Goal: Task Accomplishment & Management: Use online tool/utility

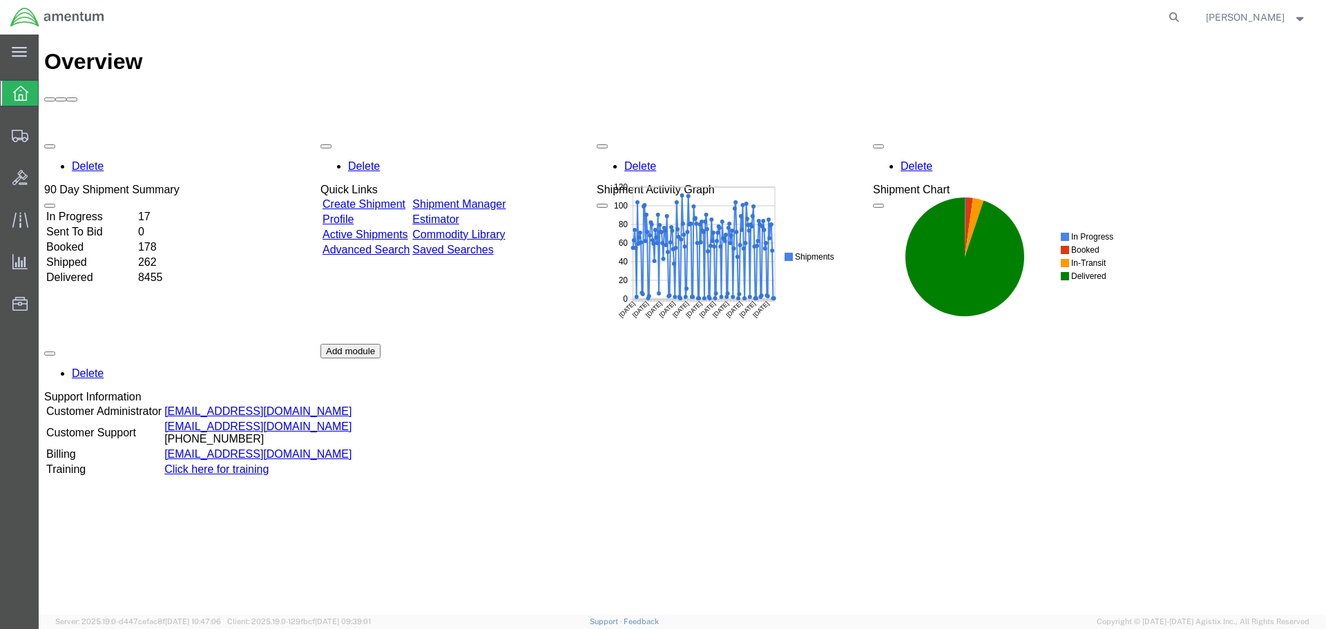
click at [491, 198] on link "Shipment Manager" at bounding box center [458, 204] width 93 height 12
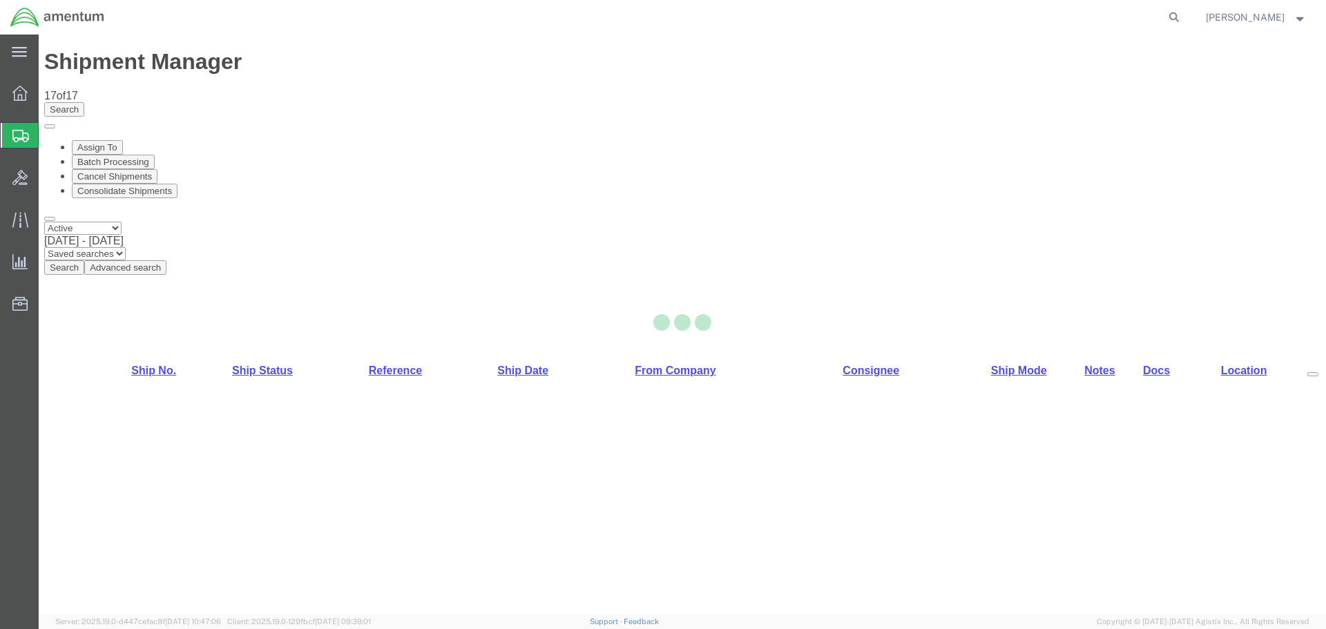
select select "42682"
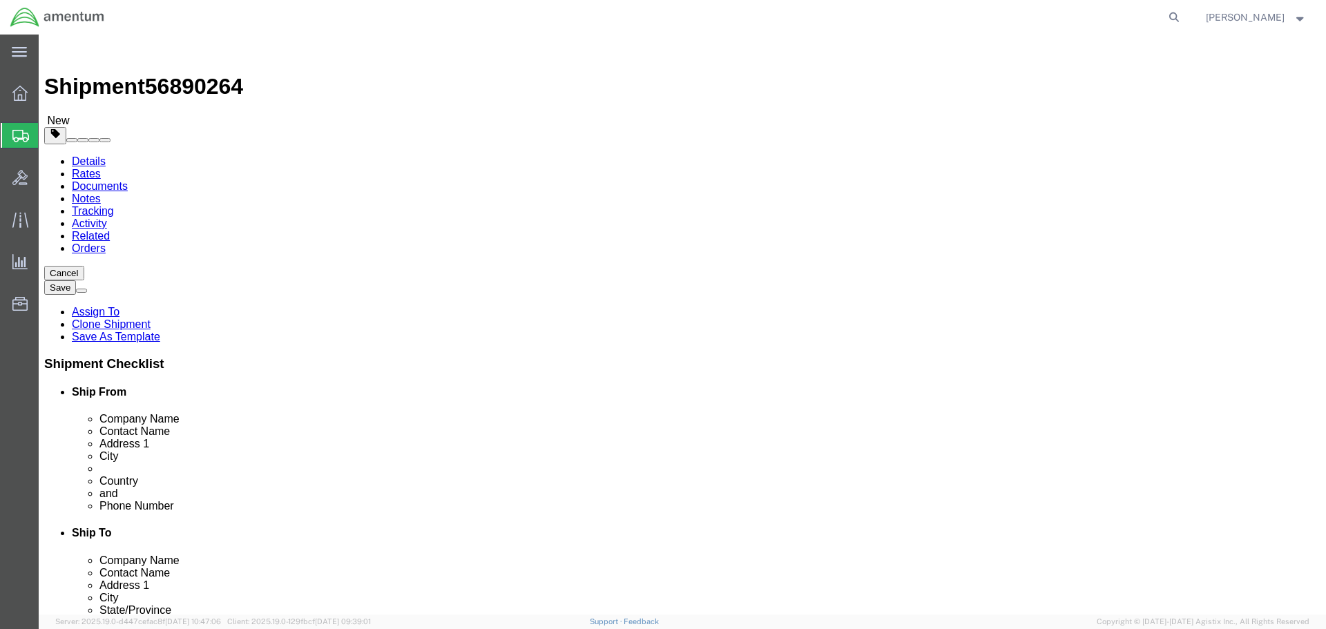
click button "Rate Shipment"
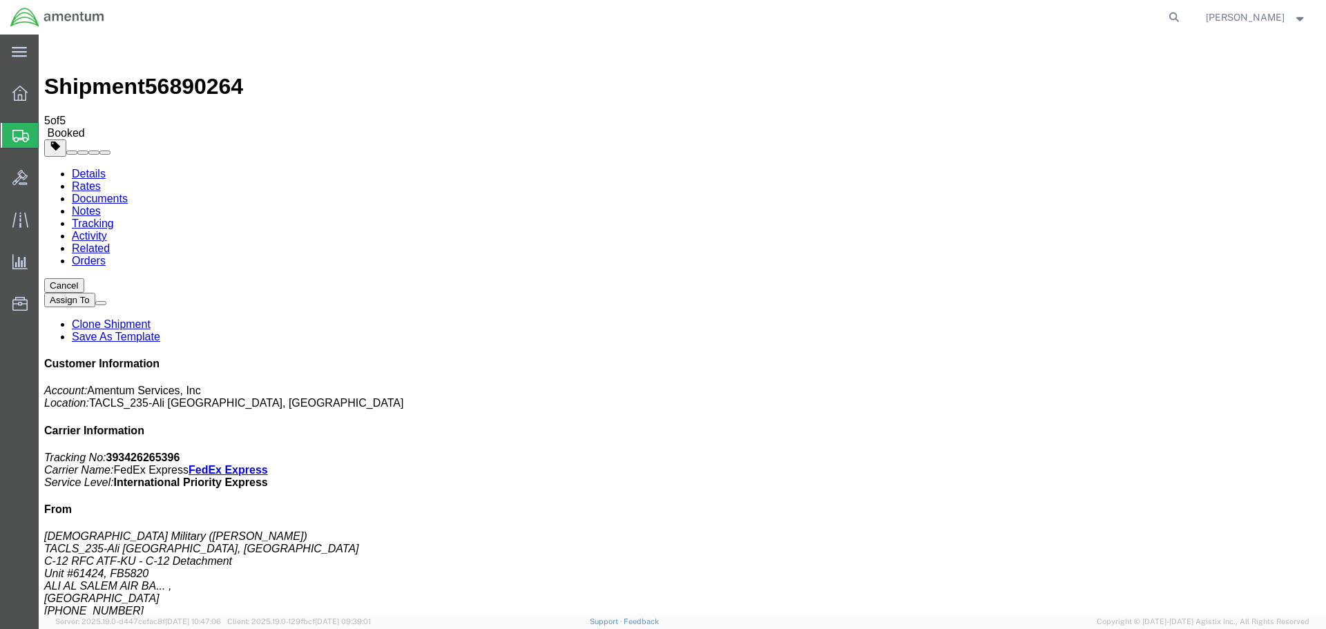
drag, startPoint x: 189, startPoint y: 59, endPoint x: 139, endPoint y: 301, distance: 247.6
click at [16, 89] on icon at bounding box center [19, 93] width 15 height 15
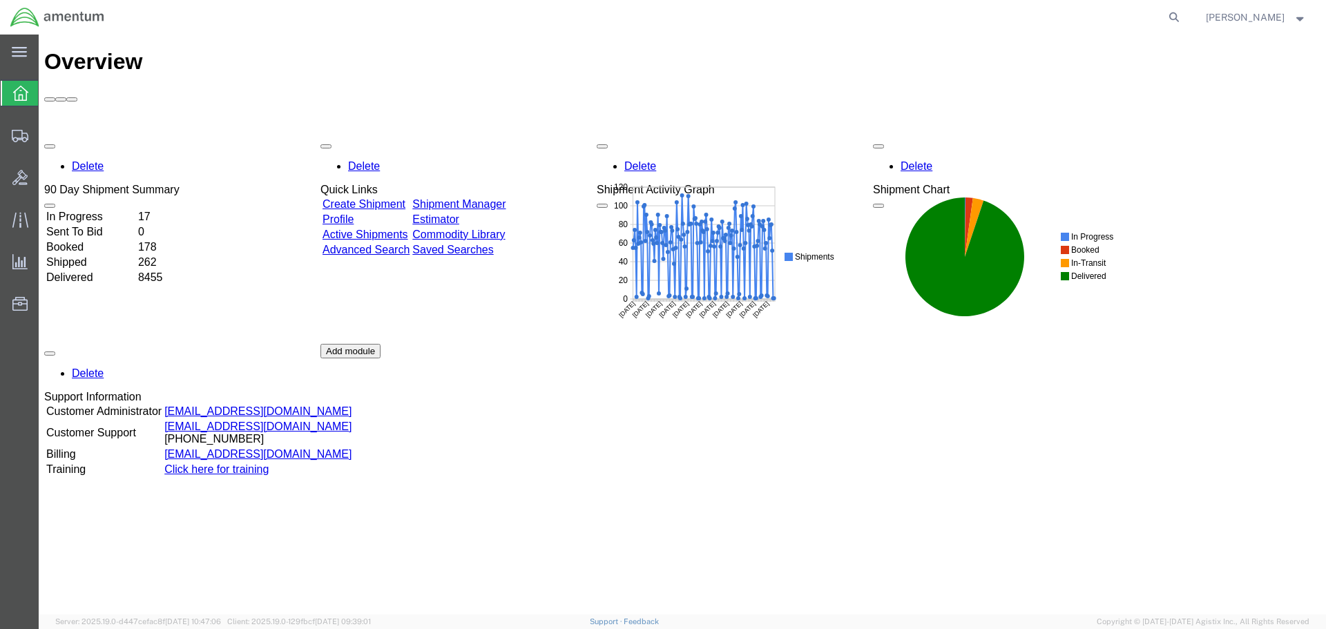
click at [505, 198] on link "Shipment Manager" at bounding box center [458, 204] width 93 height 12
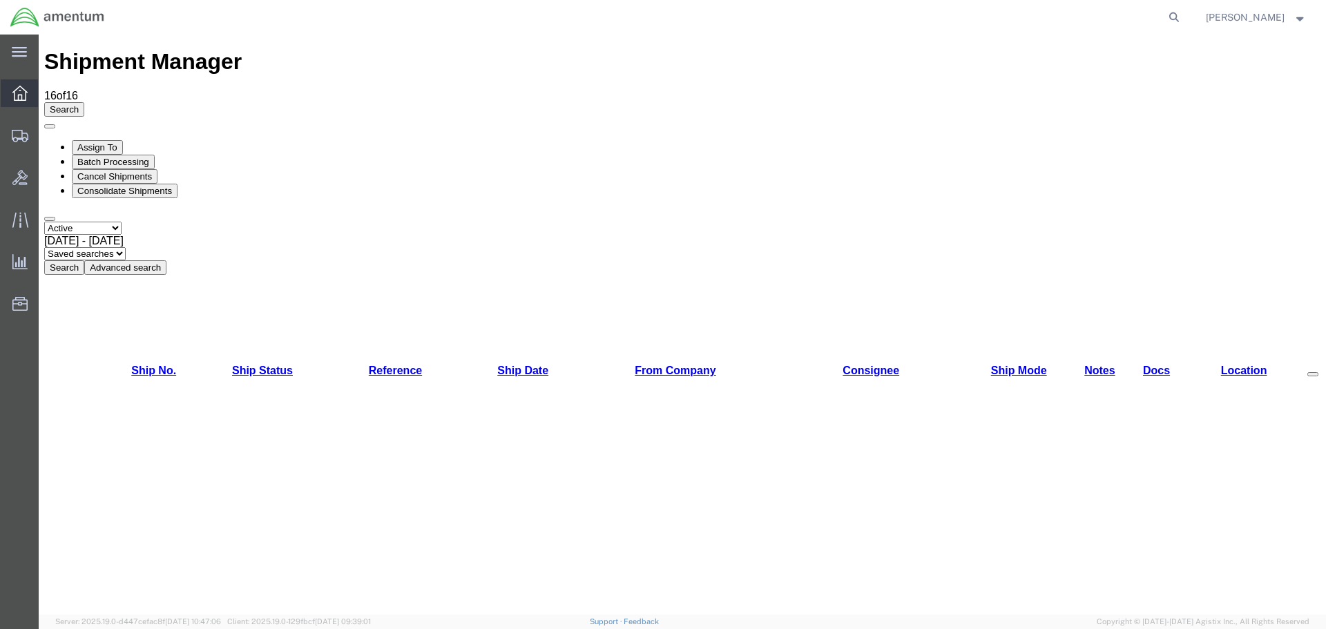
click at [12, 99] on icon at bounding box center [19, 93] width 15 height 15
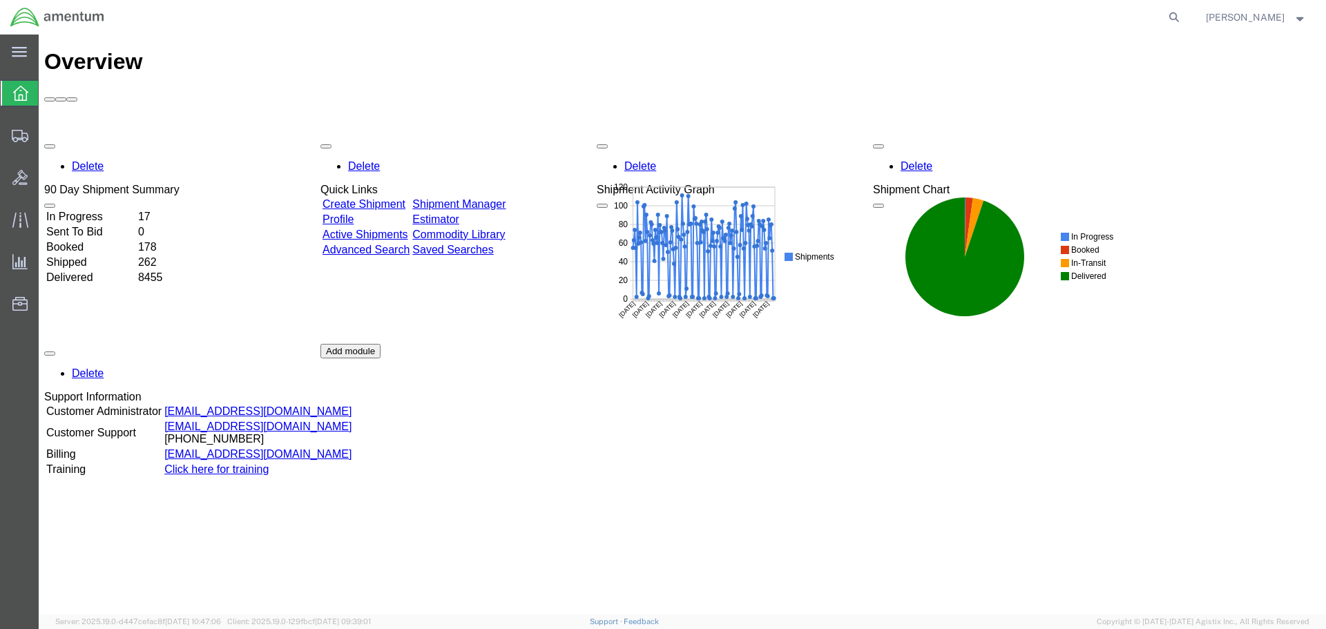
click at [505, 198] on link "Shipment Manager" at bounding box center [458, 204] width 93 height 12
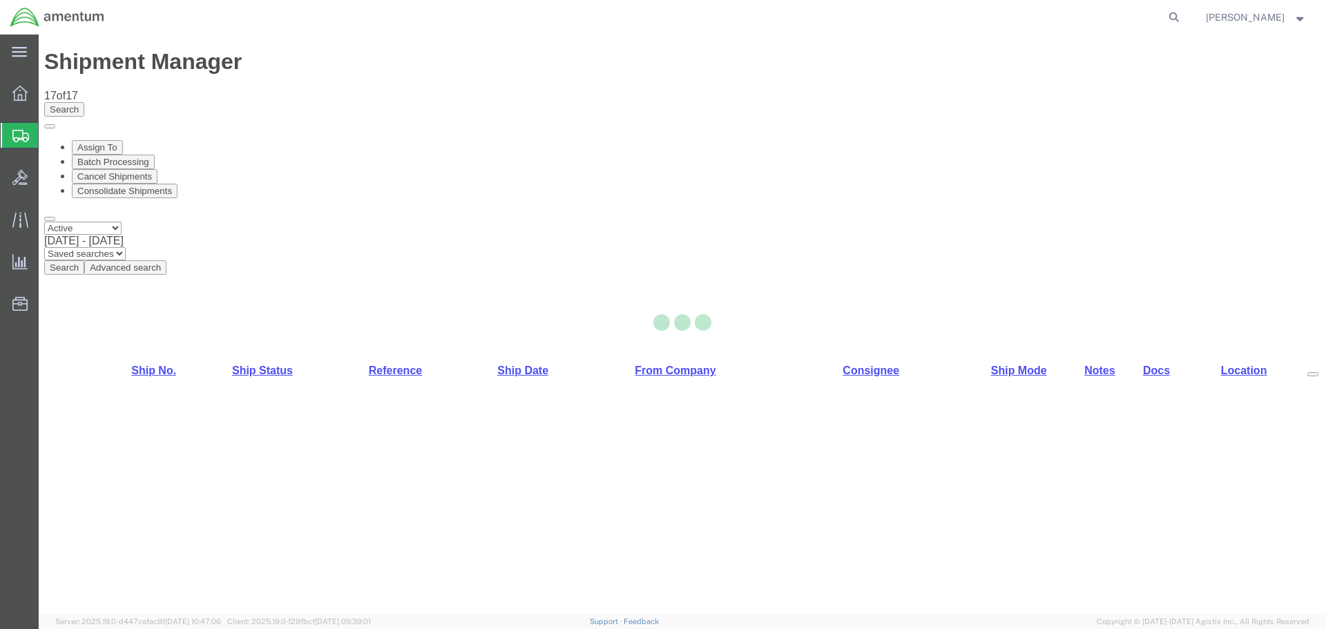
select select "42682"
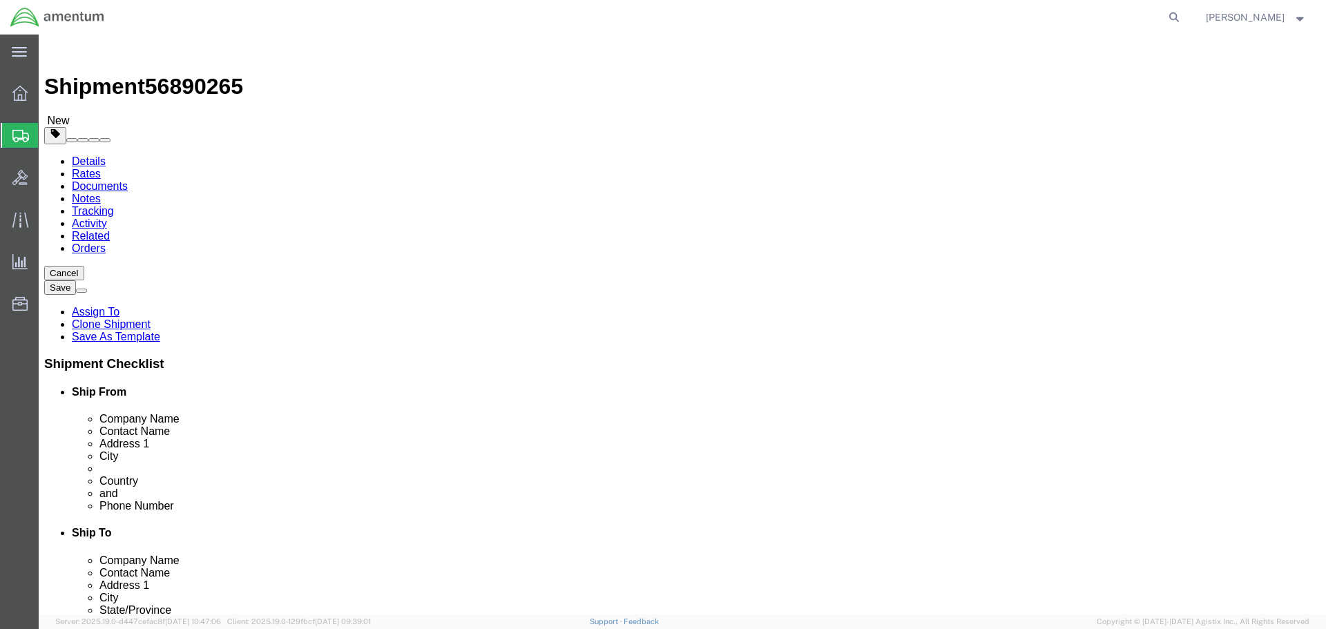
click button "Rate Shipment"
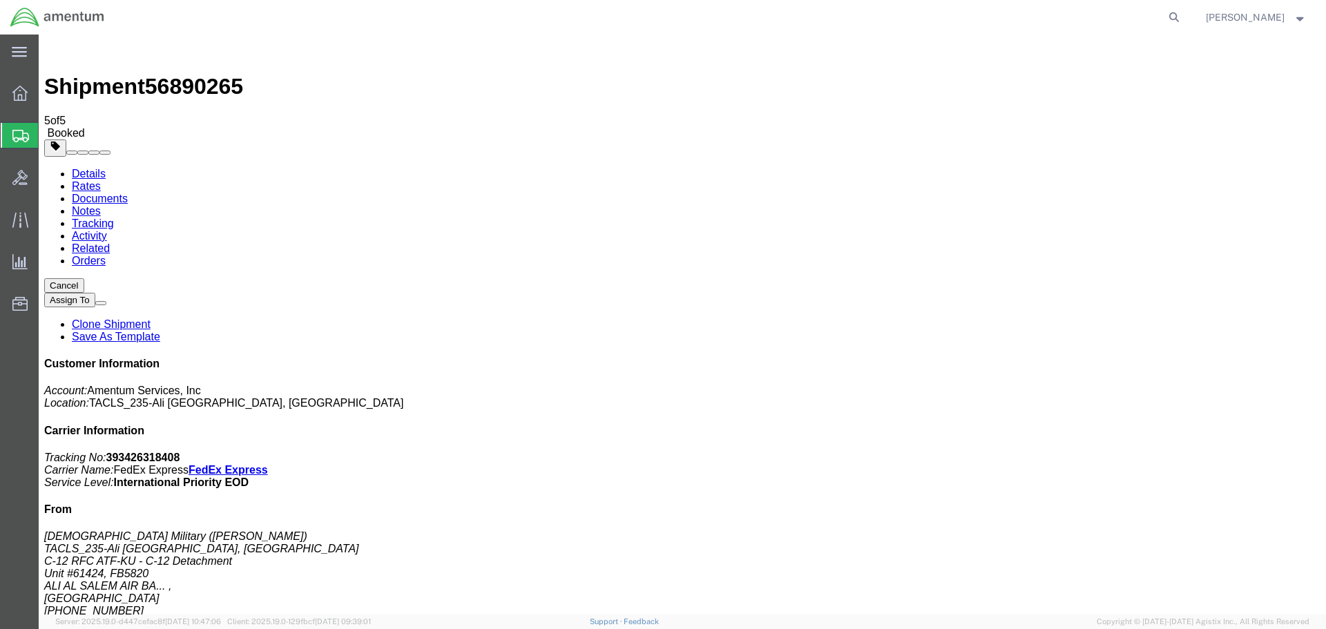
drag, startPoint x: 120, startPoint y: 301, endPoint x: 470, endPoint y: 123, distance: 392.8
click at [21, 96] on icon at bounding box center [19, 93] width 15 height 15
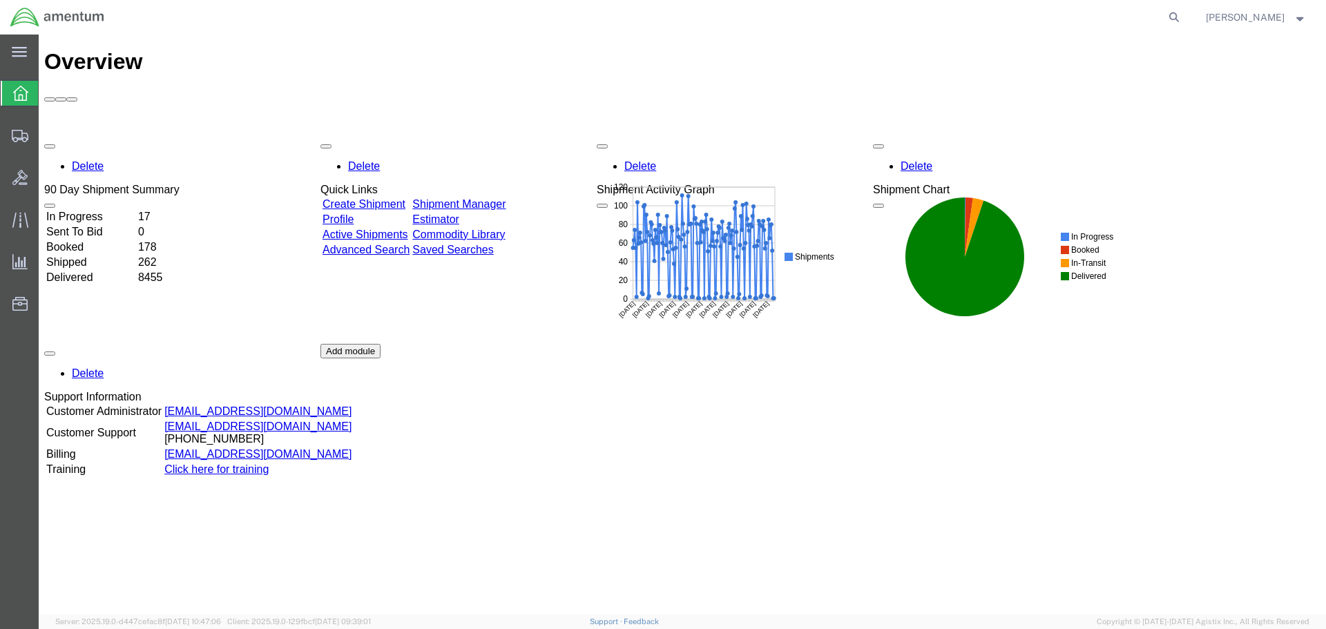
click at [505, 198] on link "Shipment Manager" at bounding box center [458, 204] width 93 height 12
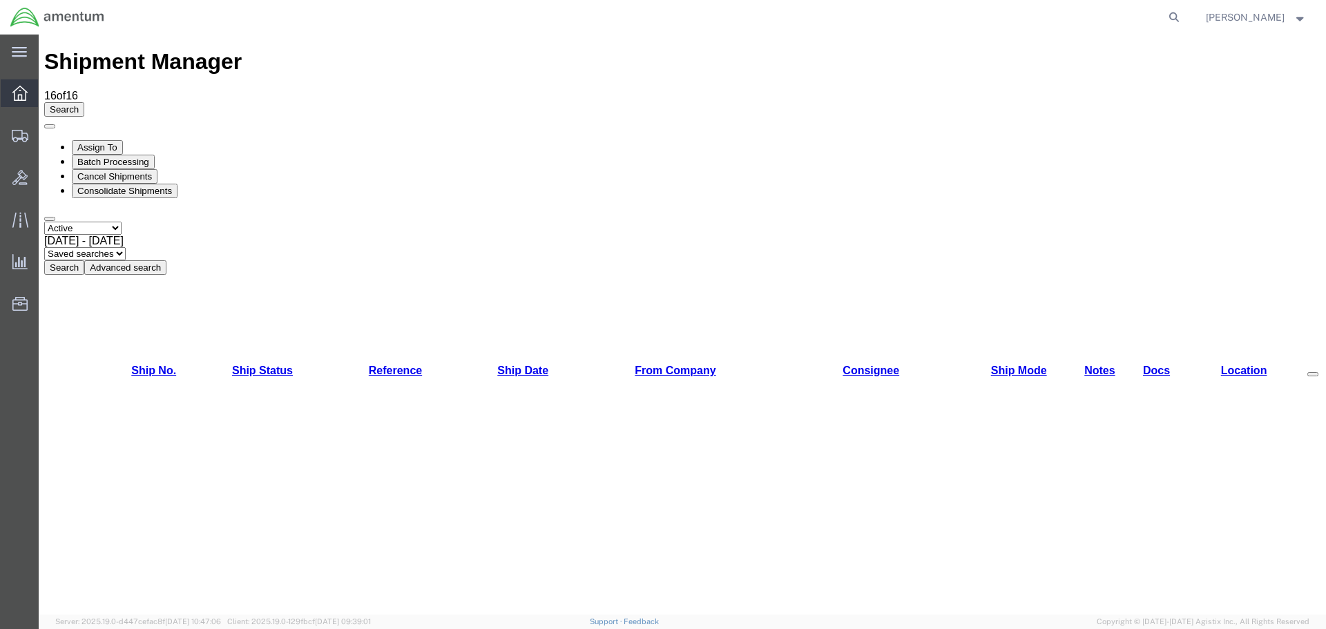
click at [22, 93] on icon at bounding box center [19, 93] width 15 height 15
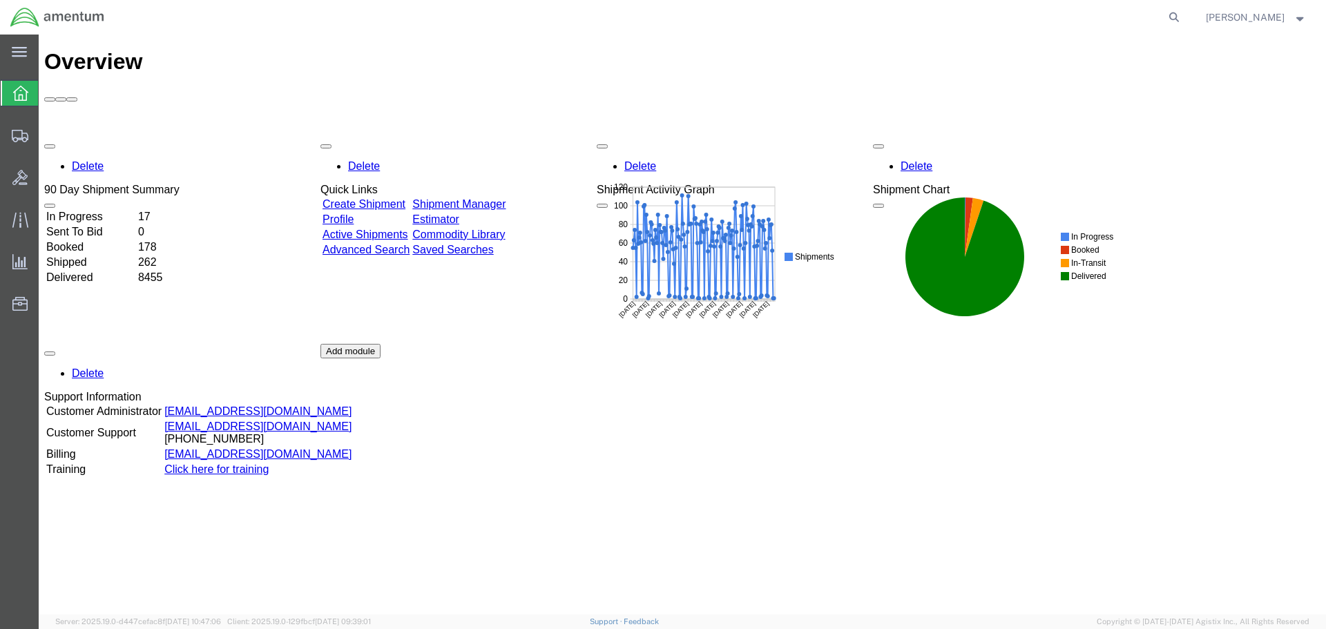
click at [505, 198] on link "Shipment Manager" at bounding box center [458, 204] width 93 height 12
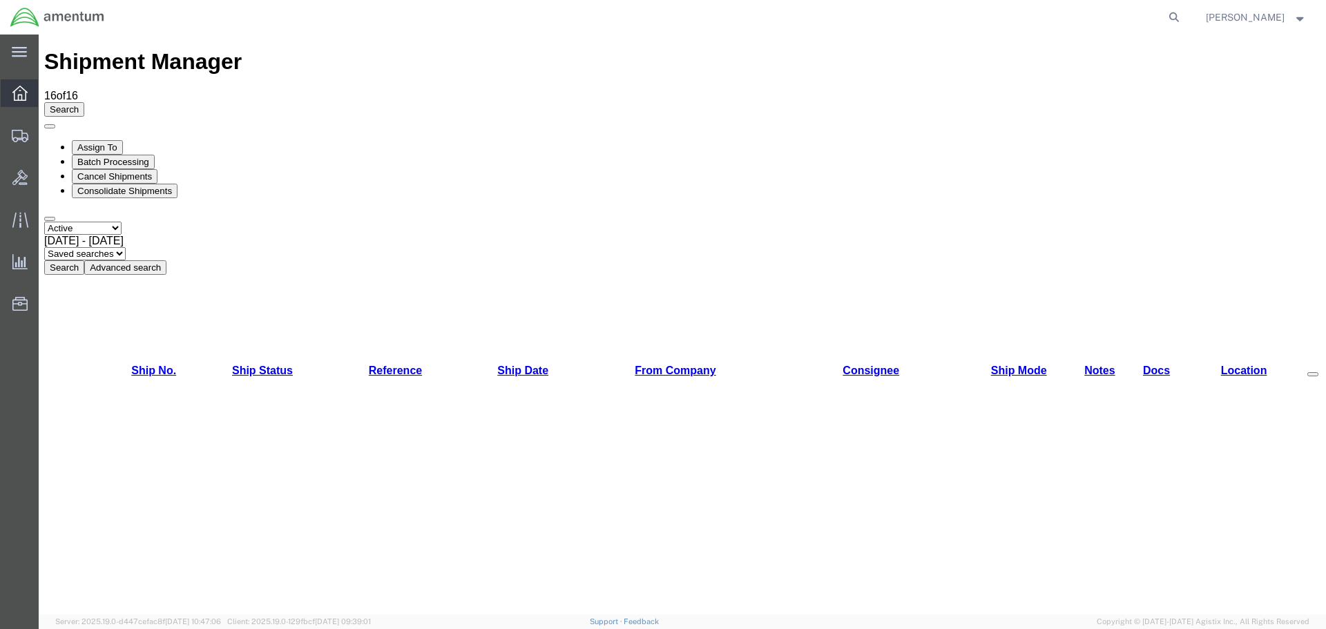
click at [19, 104] on div at bounding box center [20, 93] width 39 height 28
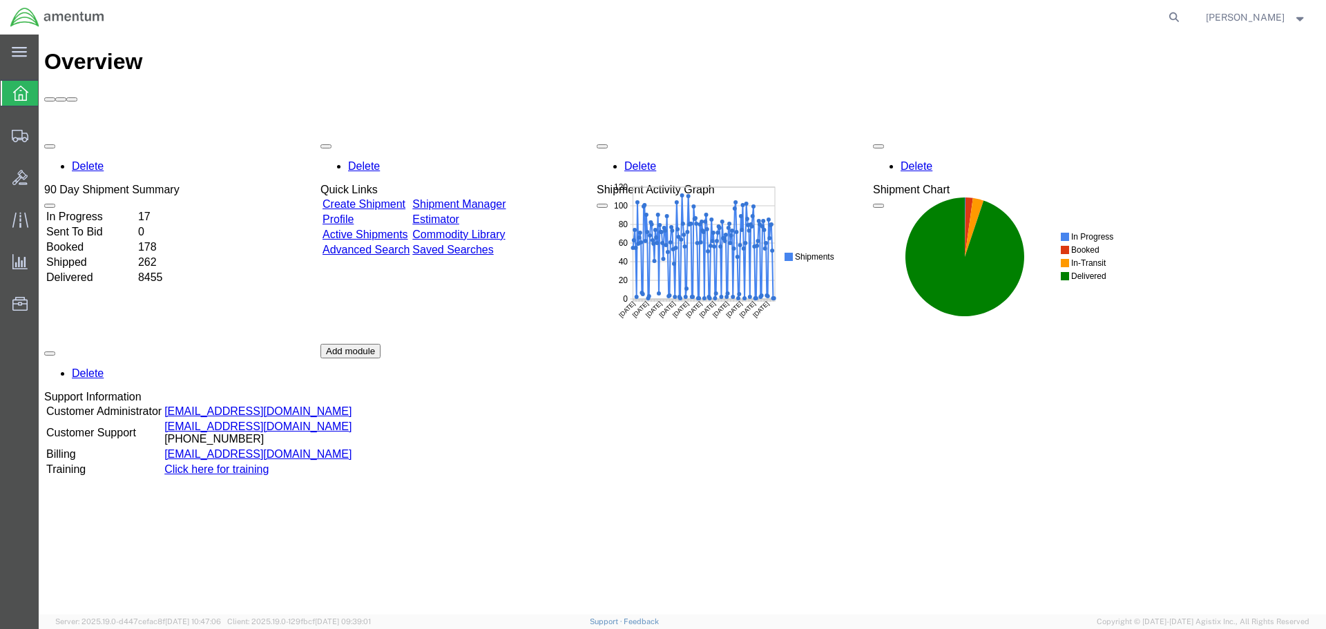
click at [505, 198] on link "Shipment Manager" at bounding box center [458, 204] width 93 height 12
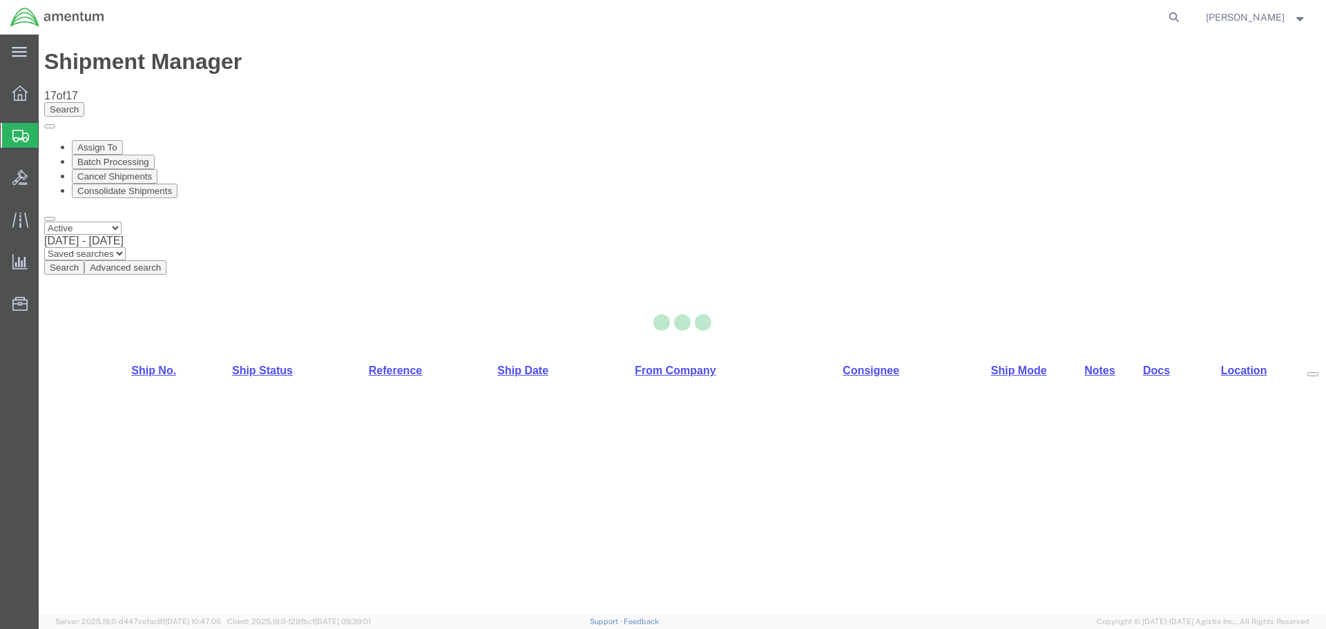
select select "42682"
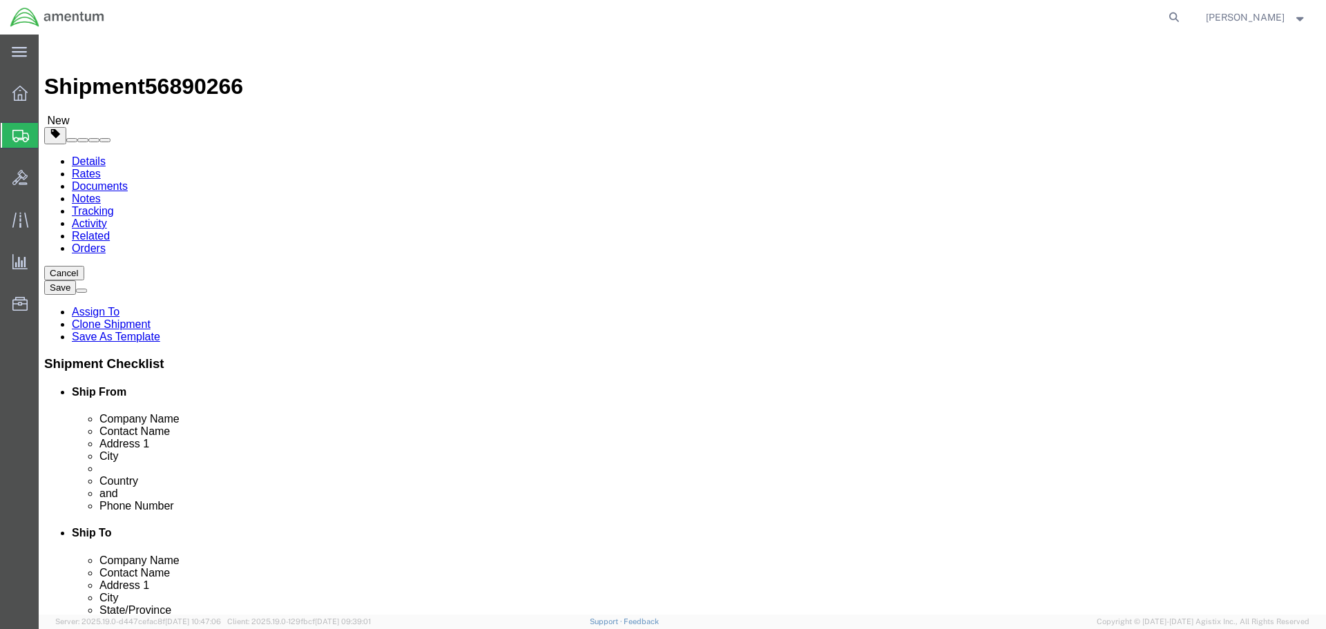
click button "Rate Shipment"
